Goal: Information Seeking & Learning: Learn about a topic

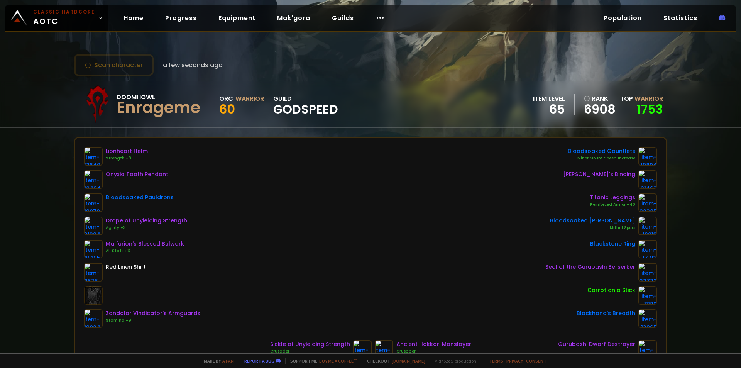
scroll to position [39, 0]
